Goal: Information Seeking & Learning: Learn about a topic

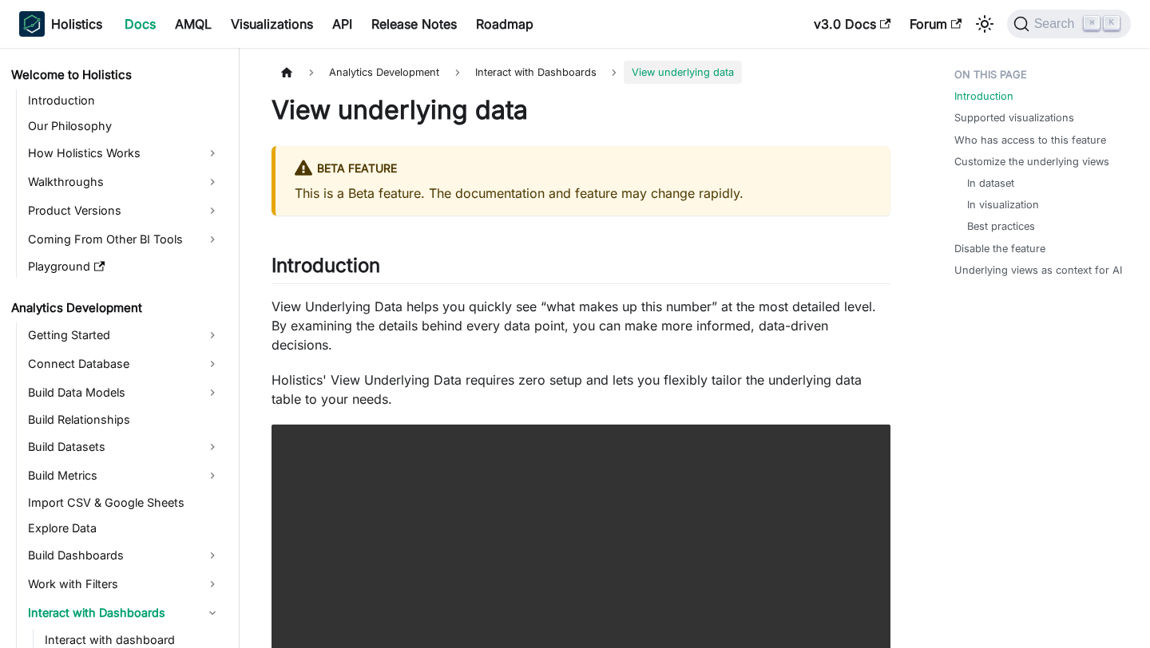
scroll to position [149, 0]
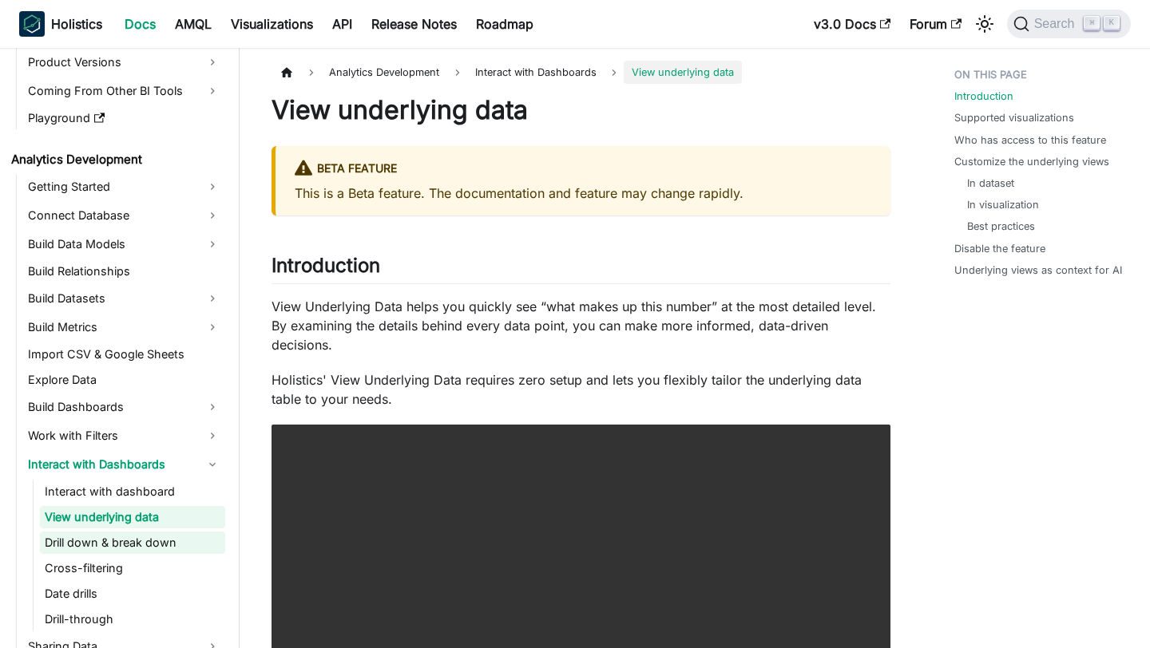
click at [139, 546] on link "Drill down & break down" at bounding box center [132, 543] width 185 height 22
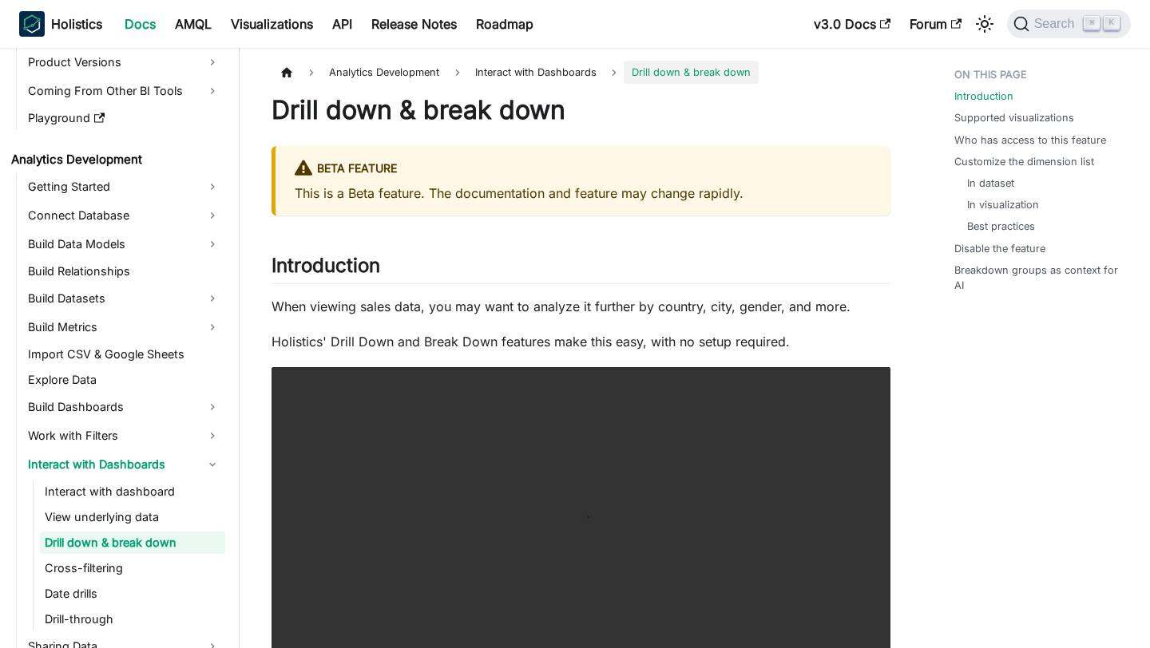
scroll to position [174, 0]
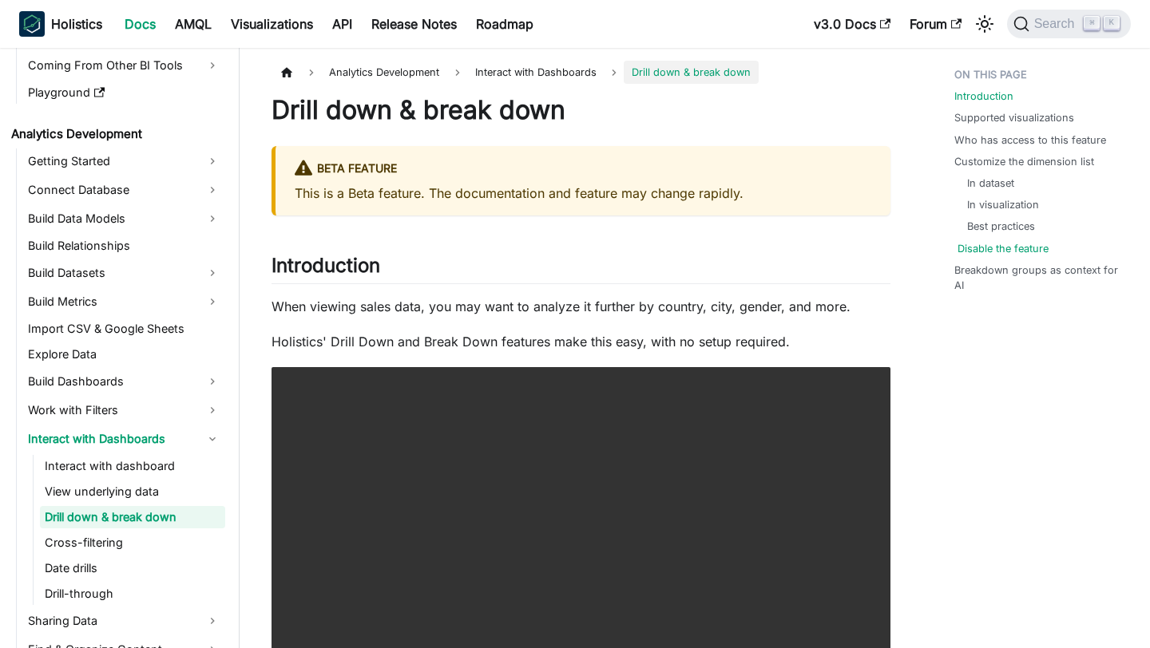
click at [1002, 246] on link "Disable the feature" at bounding box center [1002, 248] width 91 height 15
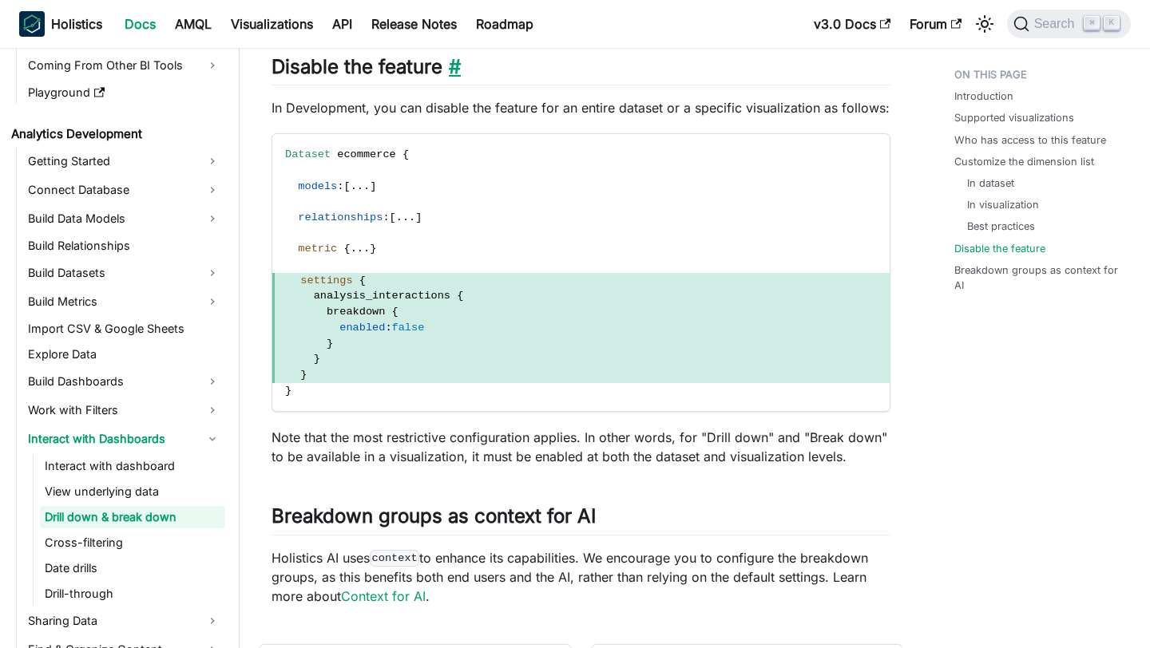
click at [457, 73] on link "​" at bounding box center [451, 66] width 18 height 23
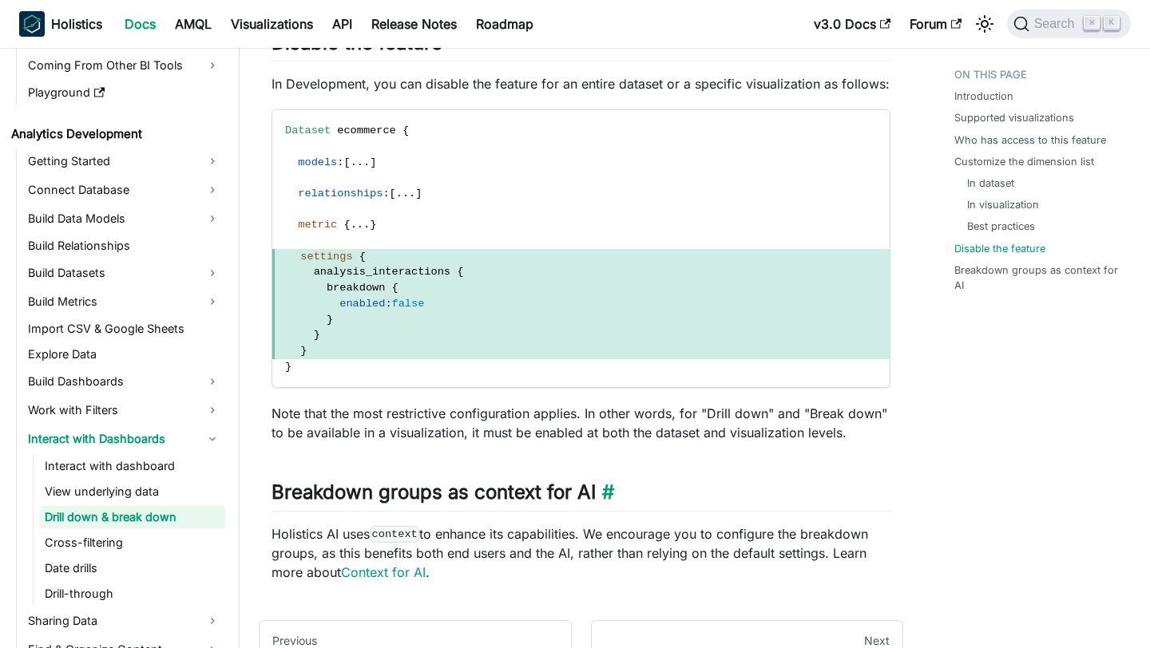
scroll to position [3374, 0]
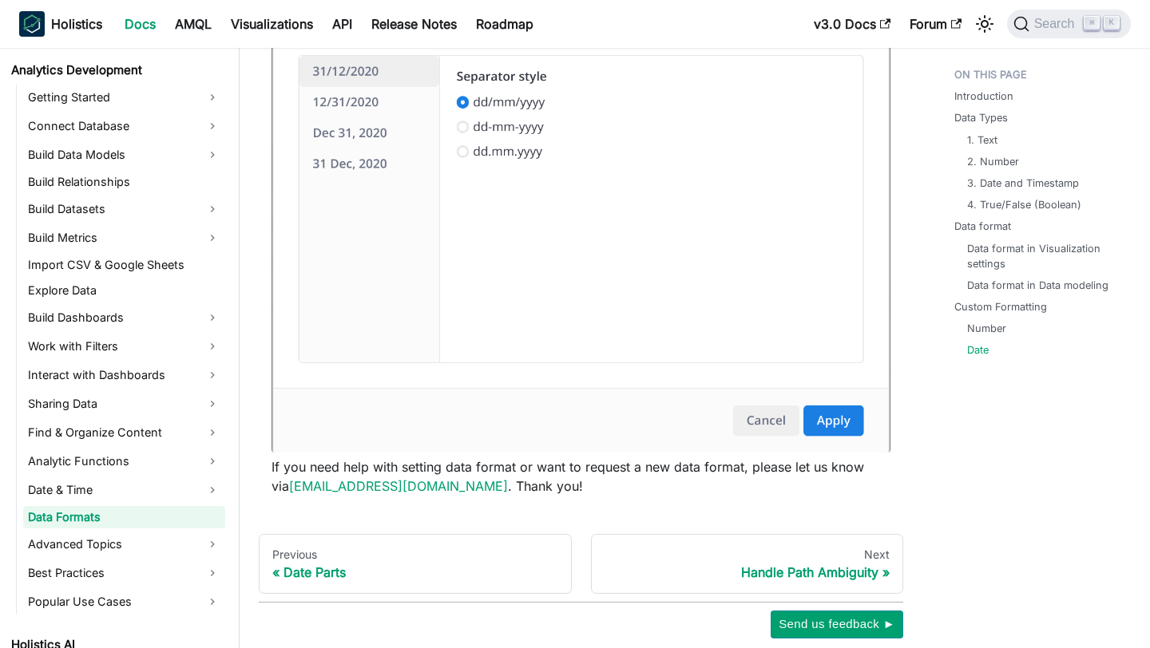
scroll to position [4720, 0]
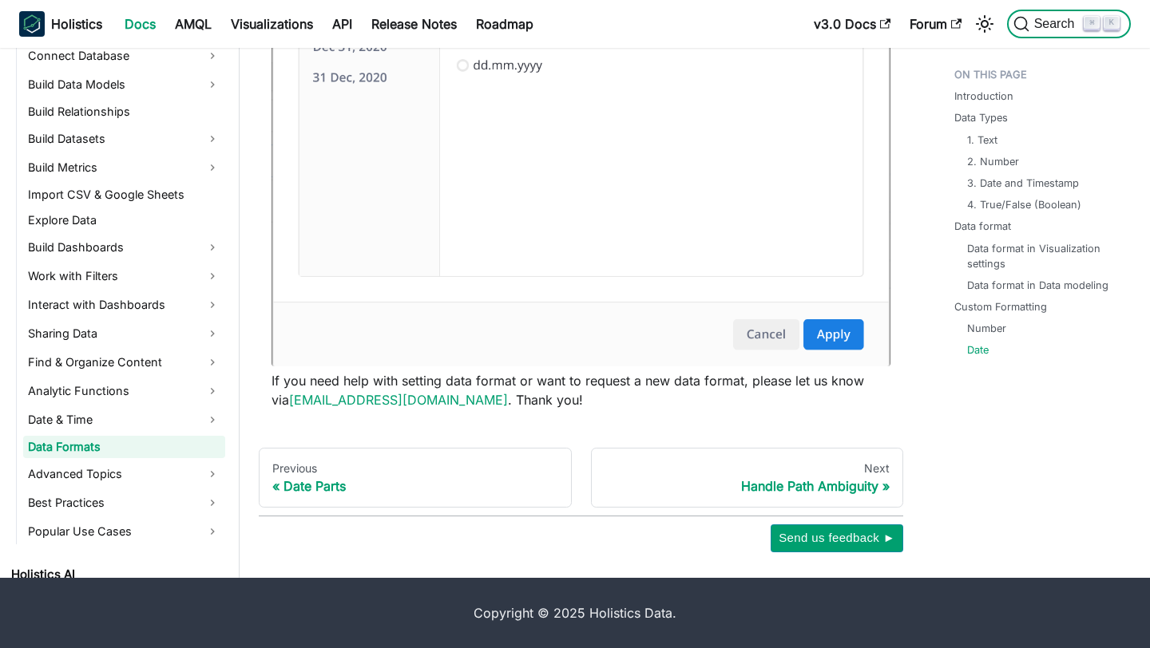
click at [1046, 30] on span "Search" at bounding box center [1056, 24] width 55 height 14
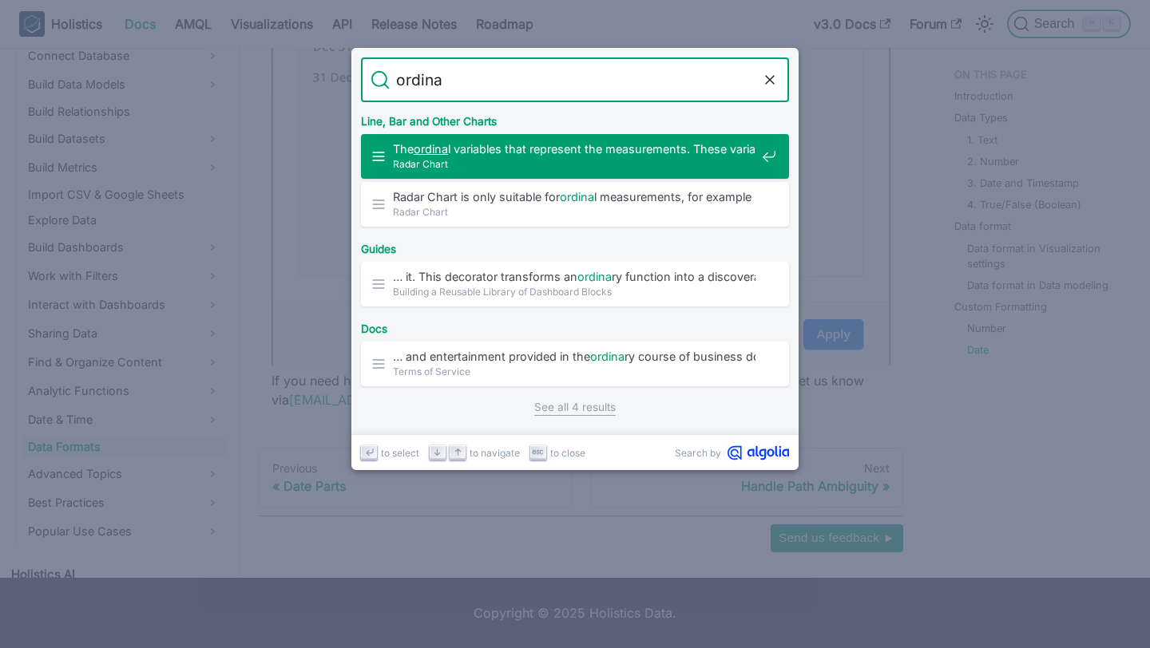
type input "ordinal"
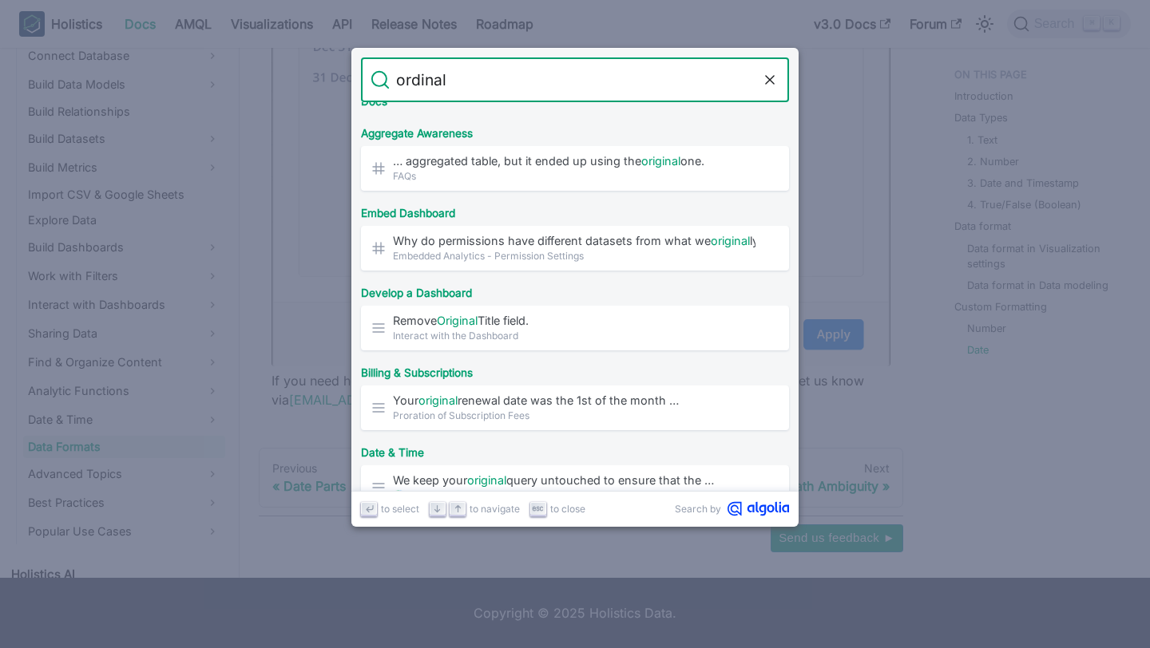
scroll to position [643, 0]
